Goal: Task Accomplishment & Management: Use online tool/utility

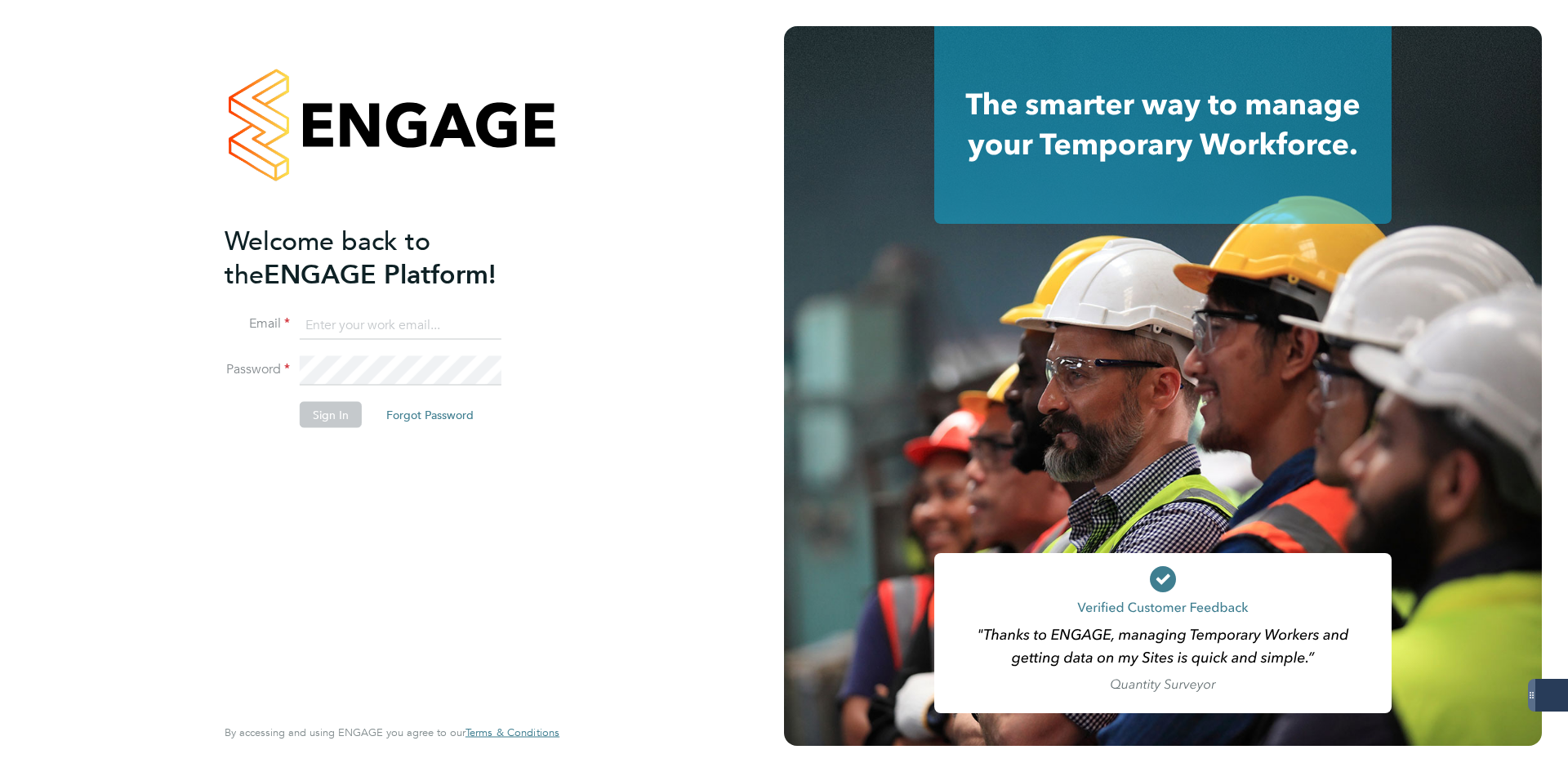
type input "jlaws@skilledcareers.co.uk"
click at [368, 413] on li "Sign In Forgot Password" at bounding box center [384, 423] width 318 height 43
click at [331, 417] on button "Sign In" at bounding box center [330, 415] width 62 height 26
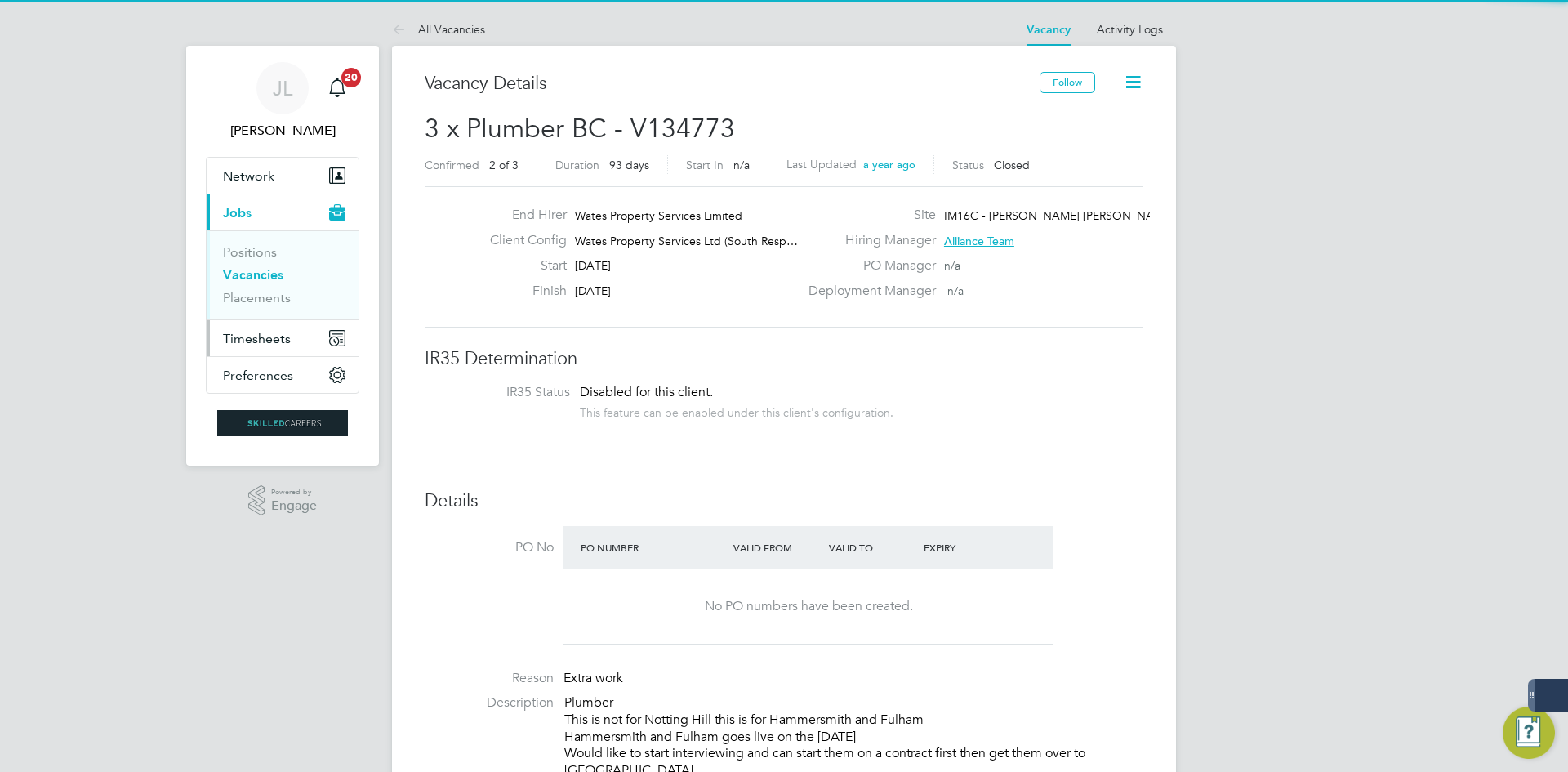
click at [246, 342] on span "Timesheets" at bounding box center [256, 338] width 68 height 16
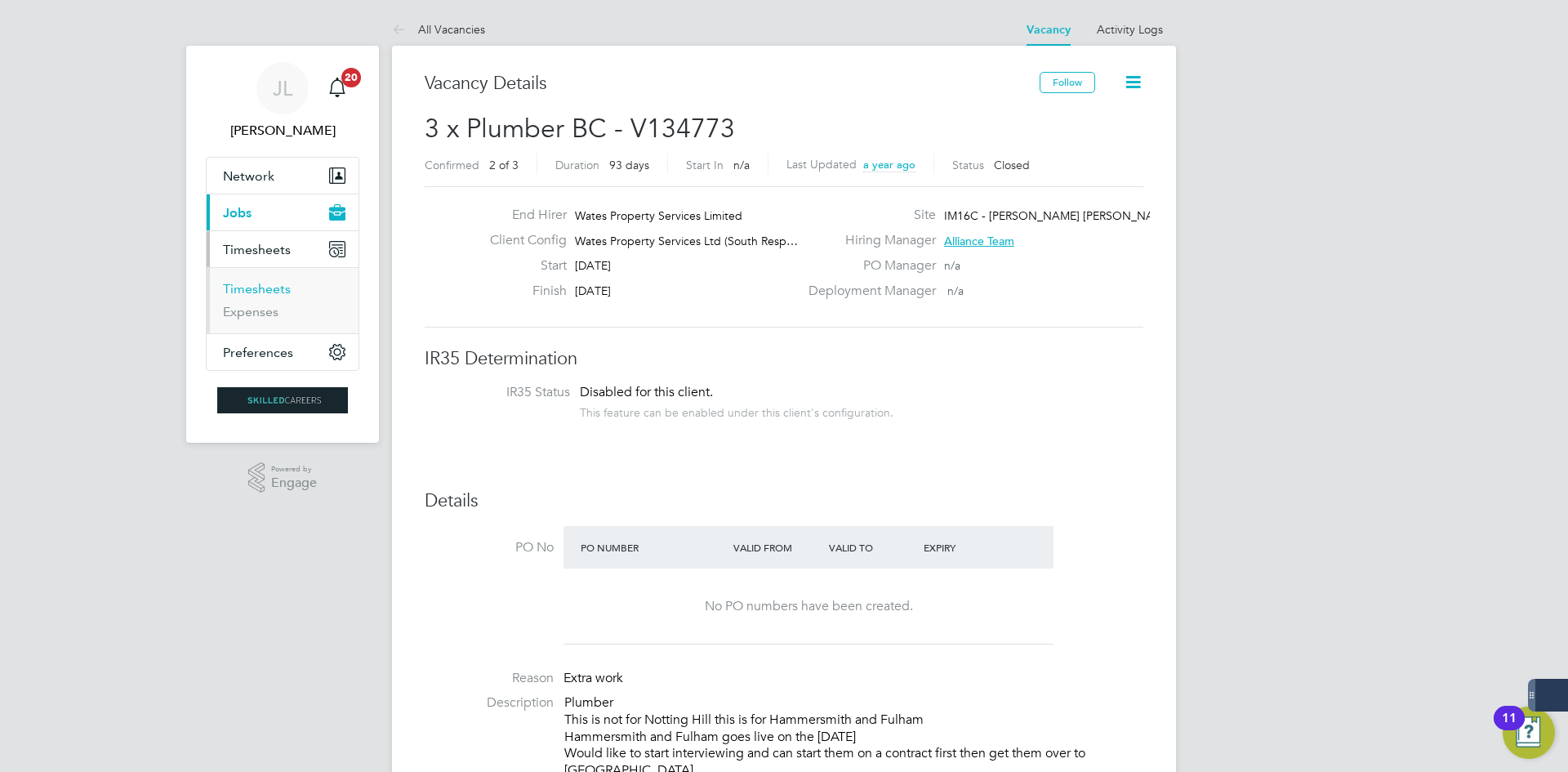
click at [273, 287] on link "Timesheets" at bounding box center [256, 288] width 68 height 16
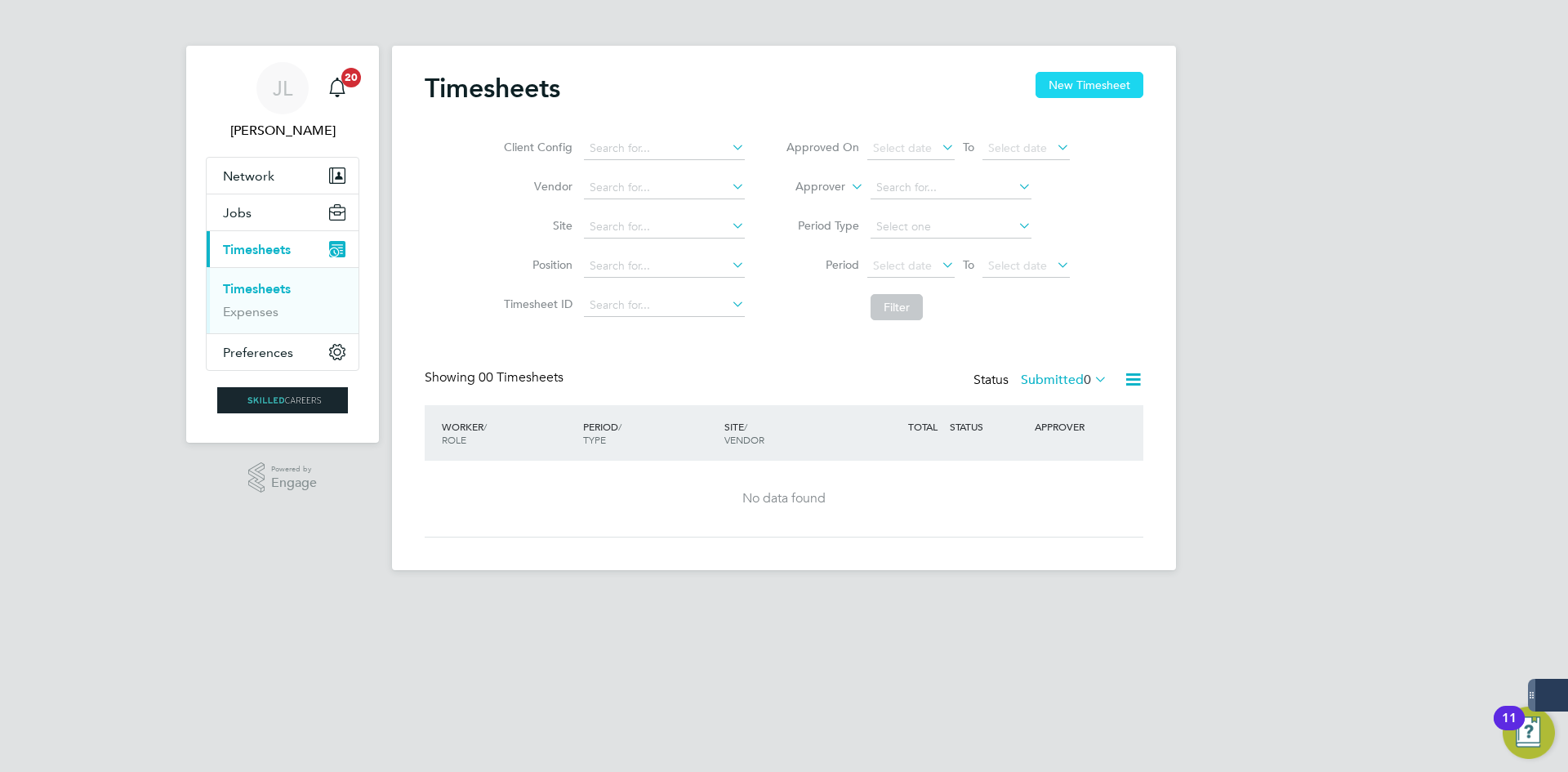
click at [1094, 87] on button "New Timesheet" at bounding box center [1089, 85] width 107 height 26
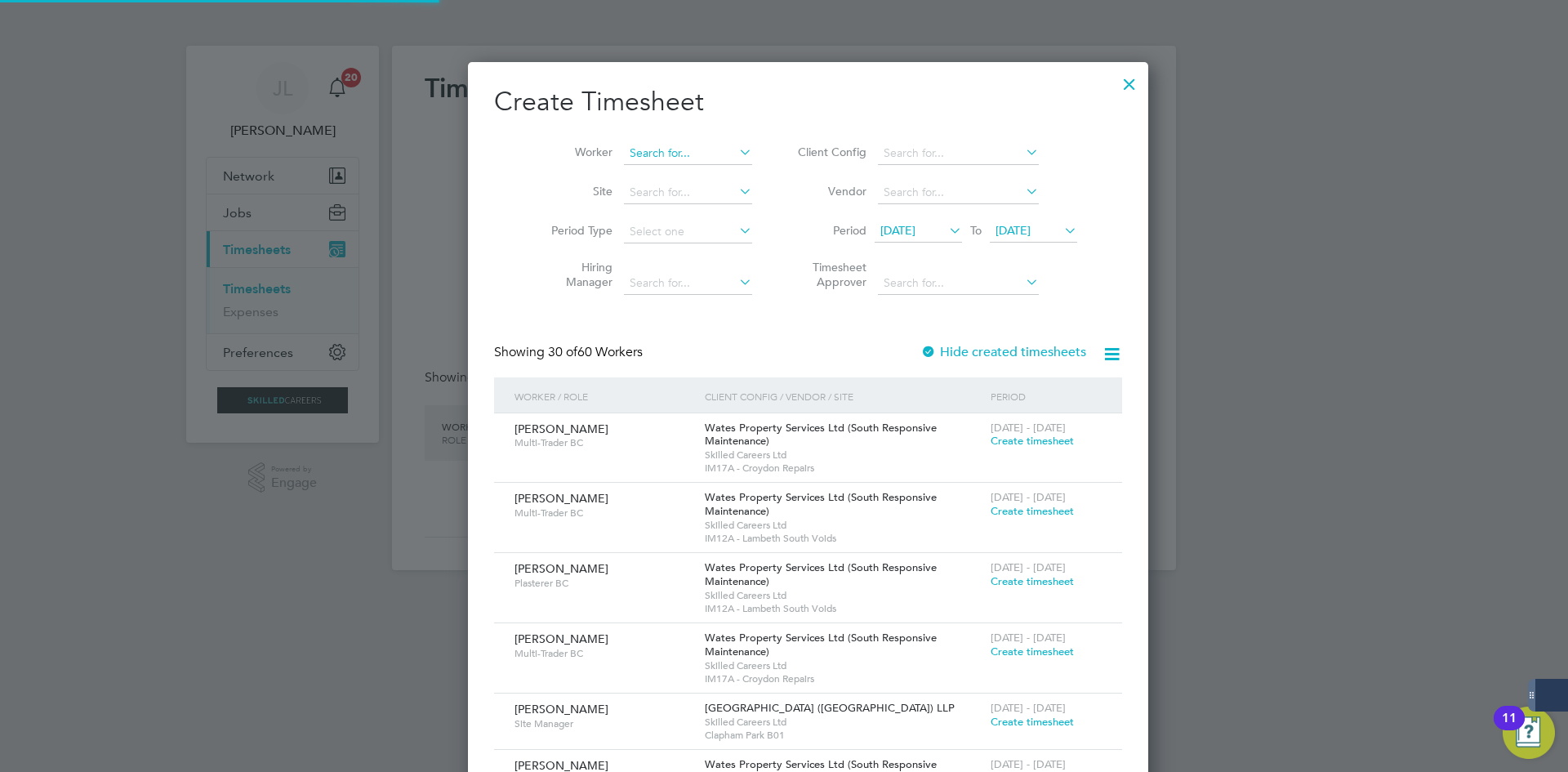
click at [665, 163] on div "Timesheets New Timesheet Client Config Vendor Site Position Timesheet ID Approv…" at bounding box center [783, 307] width 784 height 524
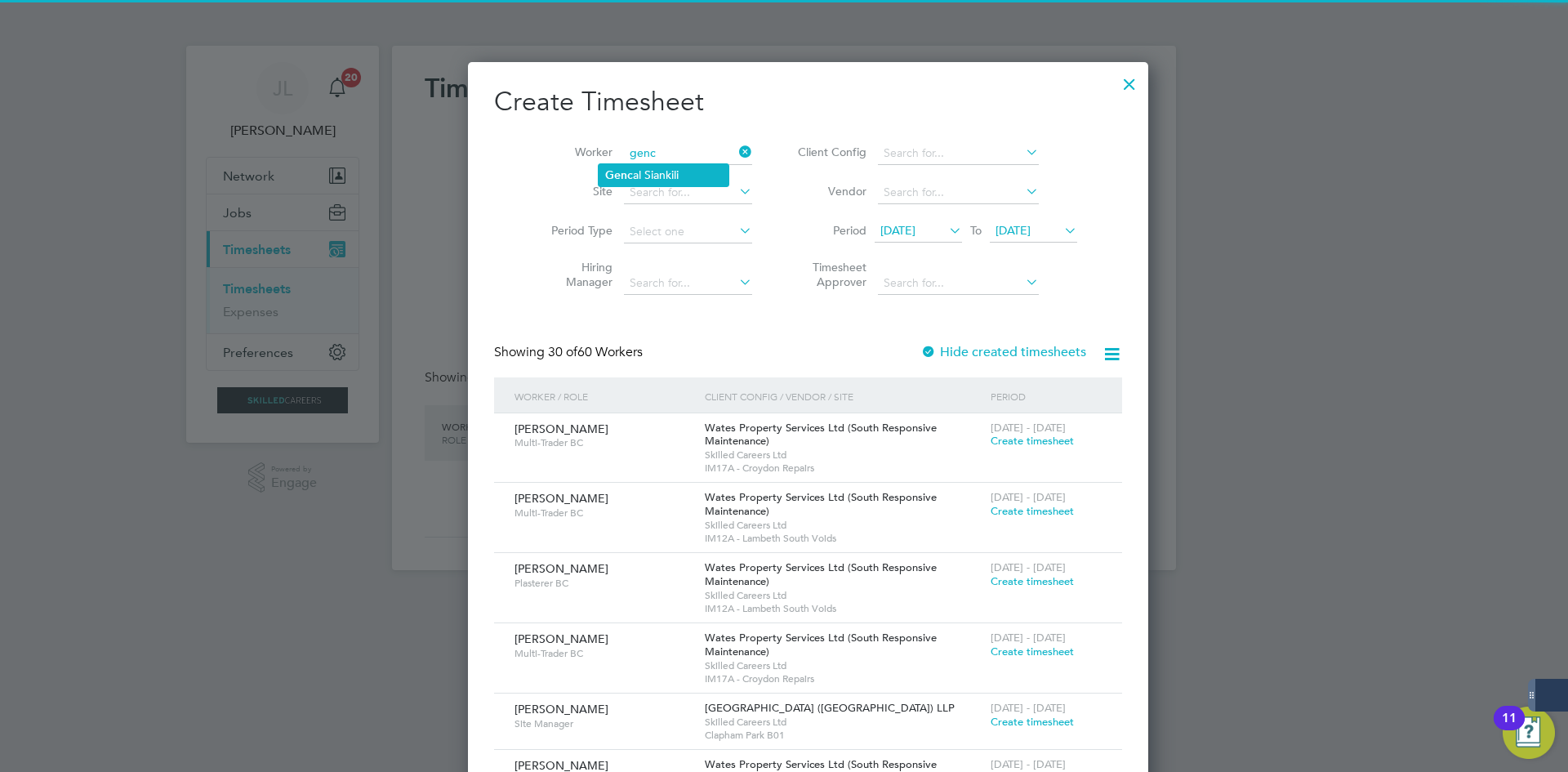
click at [689, 164] on li "Genc al Siankili" at bounding box center [664, 175] width 130 height 22
type input "Gencal Siankili"
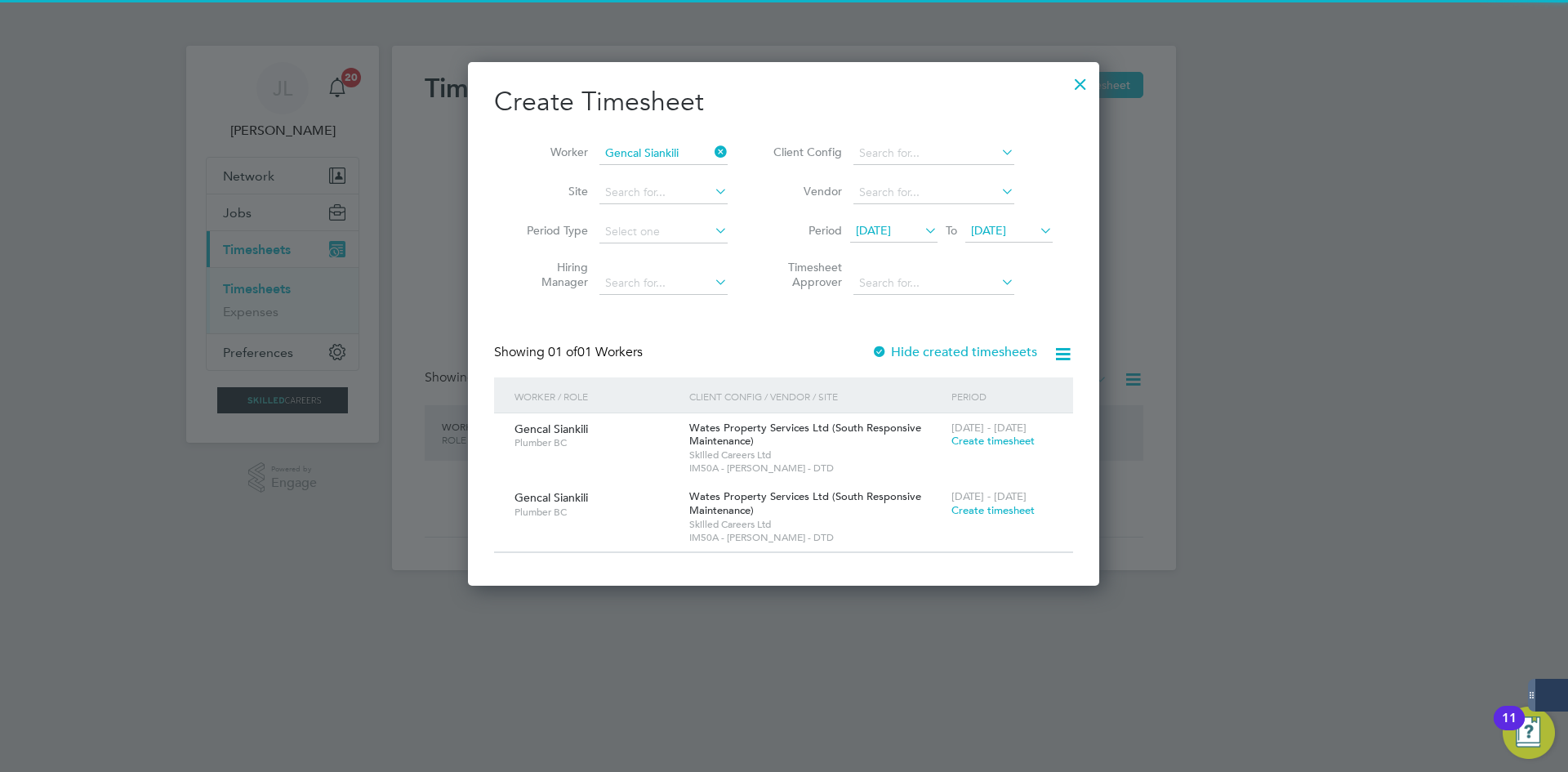
click at [888, 356] on div at bounding box center [879, 353] width 17 height 17
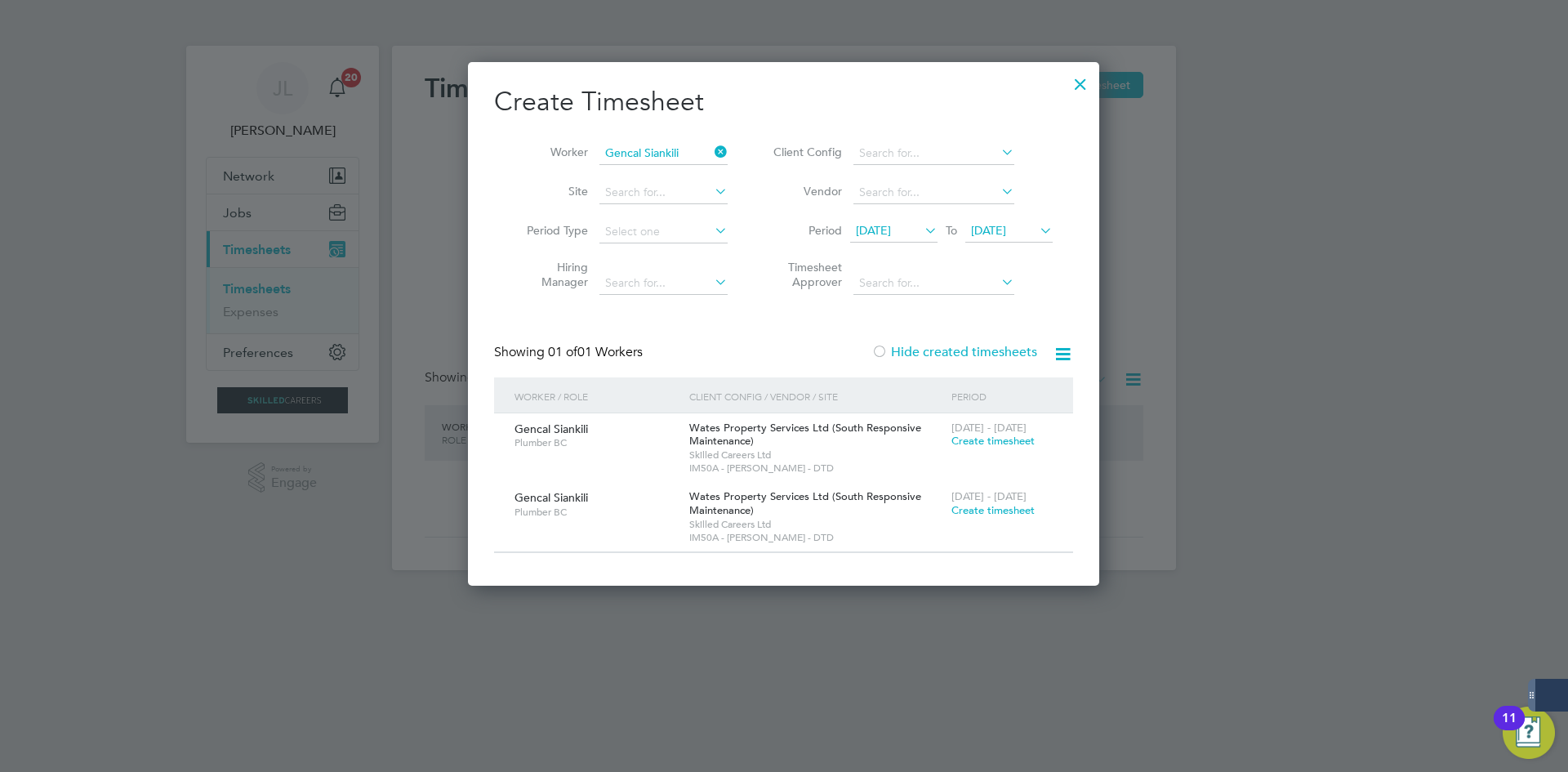
click at [1089, 81] on div at bounding box center [1080, 81] width 30 height 30
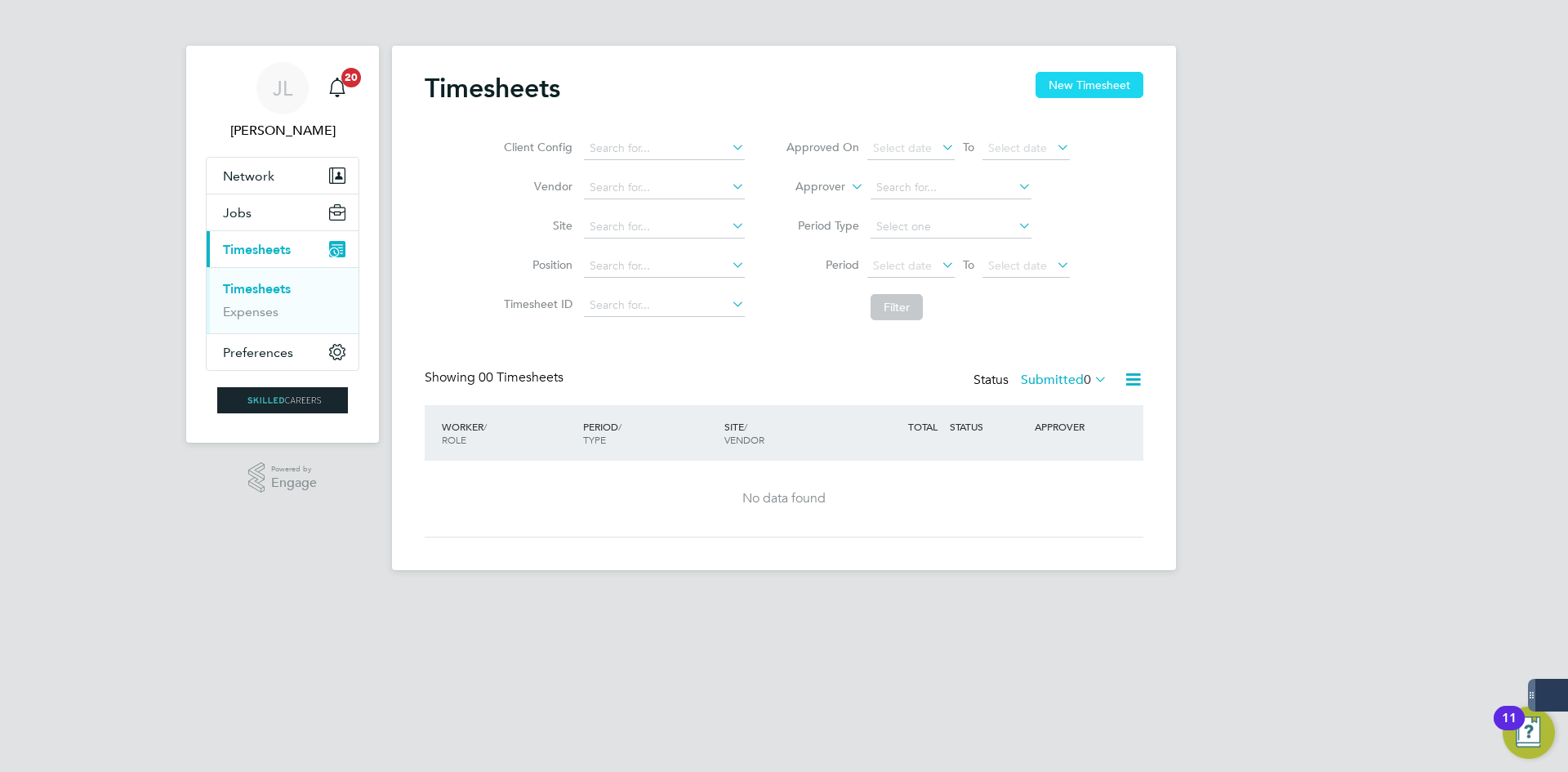
click at [1107, 87] on button "New Timesheet" at bounding box center [1089, 85] width 107 height 26
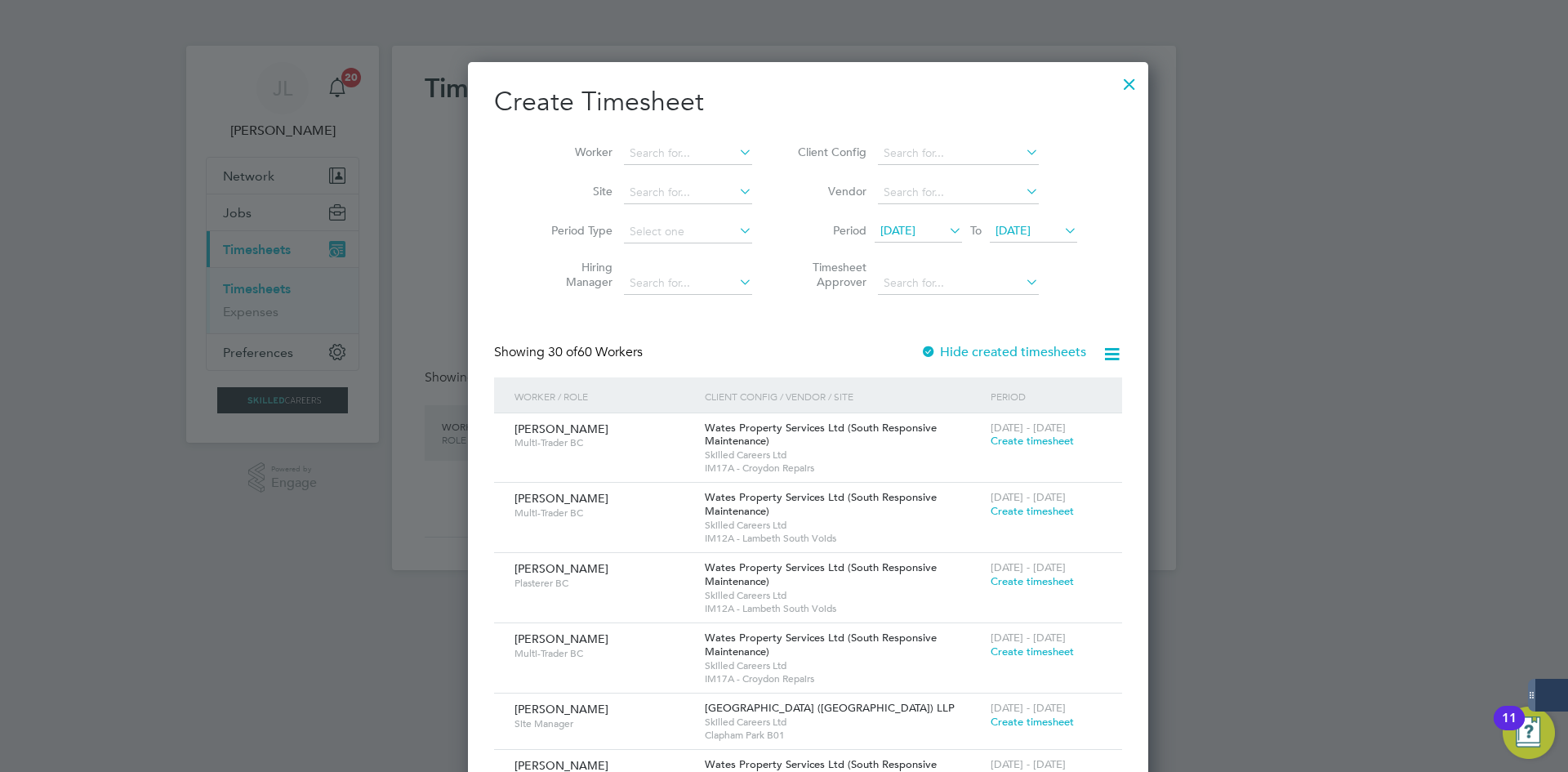
click at [1114, 81] on div at bounding box center [1129, 81] width 30 height 30
